Goal: Task Accomplishment & Management: Use online tool/utility

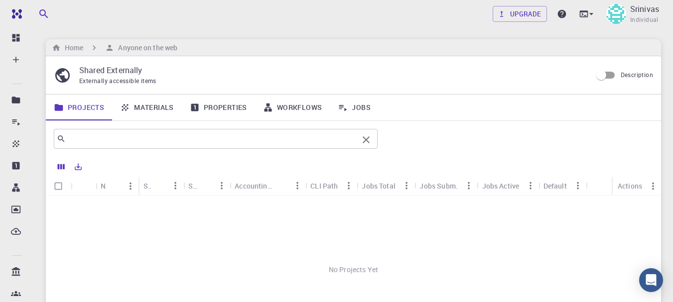
click at [102, 137] on input "text" at bounding box center [212, 139] width 292 height 14
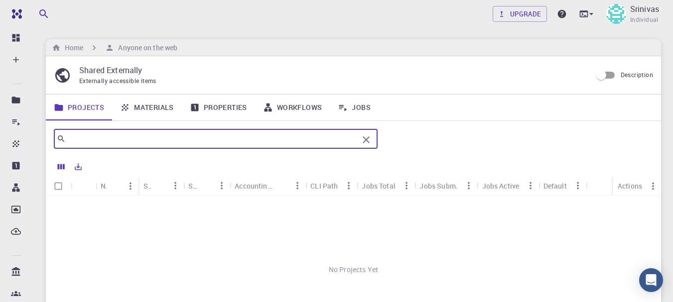
type input "6"
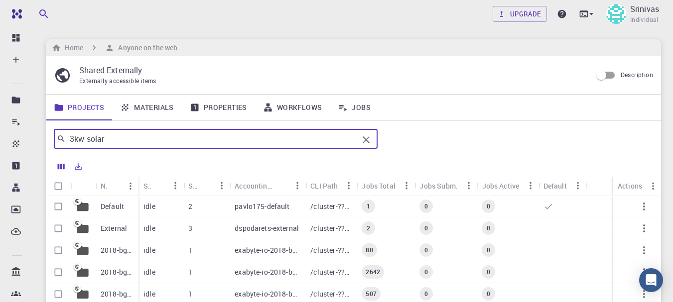
click at [125, 137] on input "3kw solar" at bounding box center [212, 139] width 292 height 14
click at [145, 136] on input "3kw solar" at bounding box center [212, 139] width 292 height 14
type input "solar"
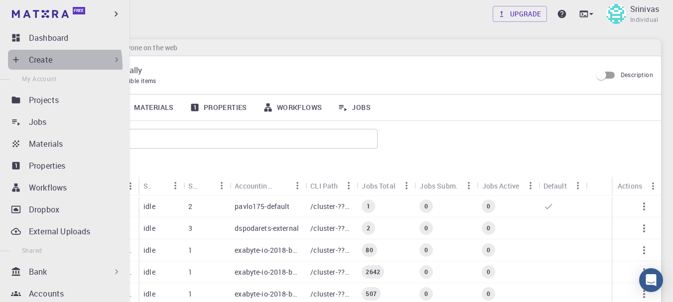
click at [51, 65] on p "Create" at bounding box center [40, 60] width 23 height 12
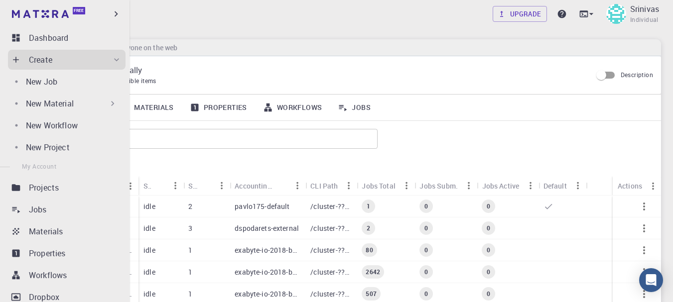
scroll to position [50, 0]
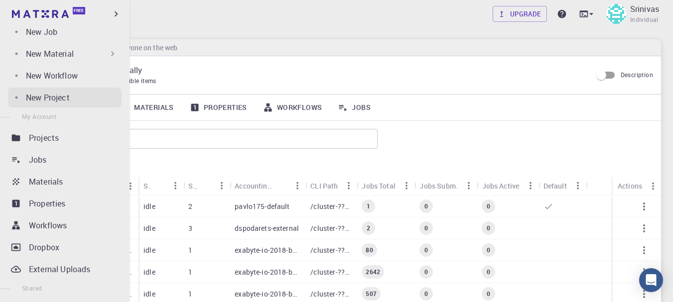
click at [61, 99] on p "New Project" at bounding box center [48, 98] width 44 height 12
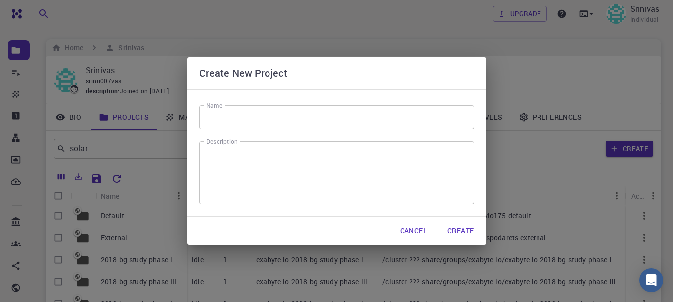
click at [227, 117] on input "Name" at bounding box center [336, 118] width 275 height 24
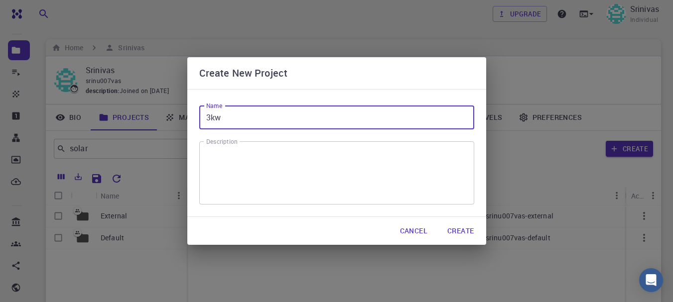
type input "3kw"
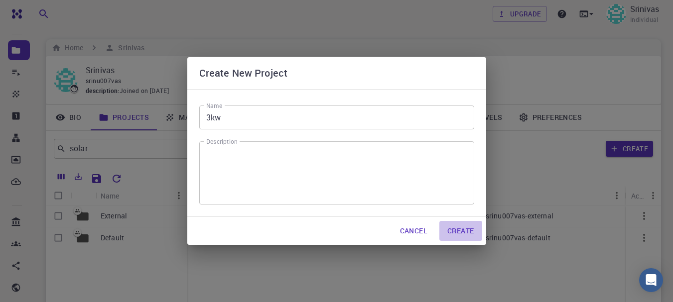
click at [463, 230] on button "Create" at bounding box center [460, 231] width 42 height 20
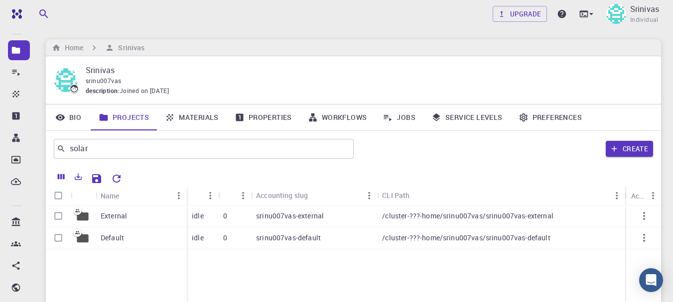
click at [305, 215] on p "srinu007vas-external" at bounding box center [290, 216] width 68 height 10
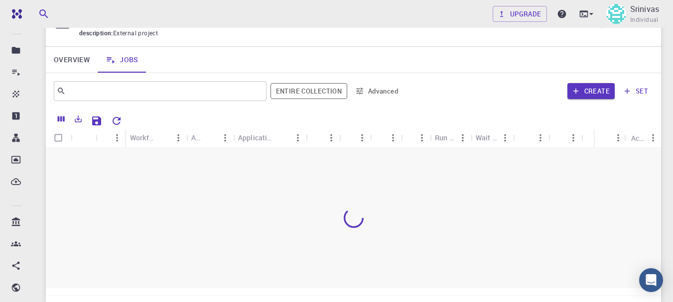
scroll to position [6, 0]
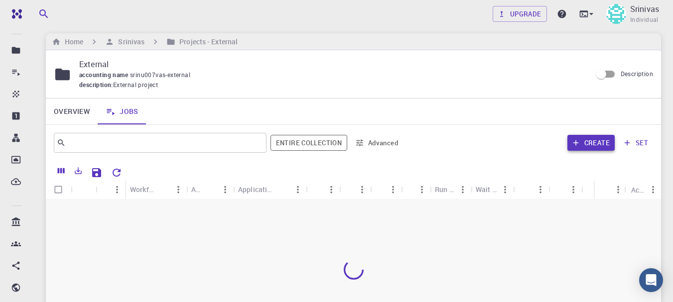
click at [591, 144] on button "Create" at bounding box center [591, 143] width 47 height 16
